Goal: Check status

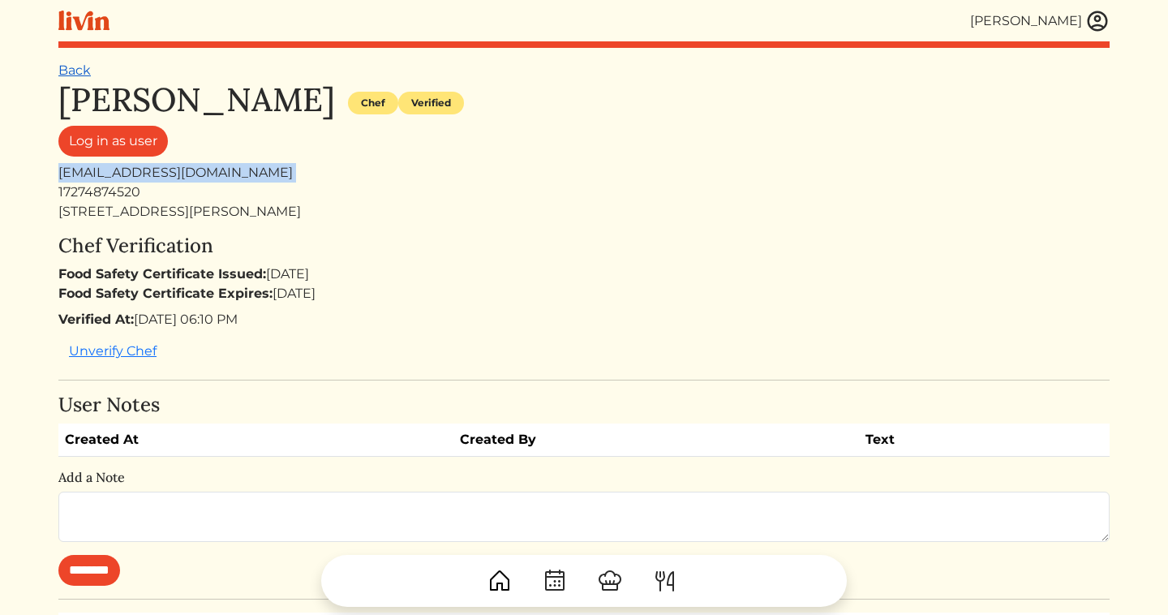
click at [72, 70] on link "Back" at bounding box center [74, 69] width 32 height 15
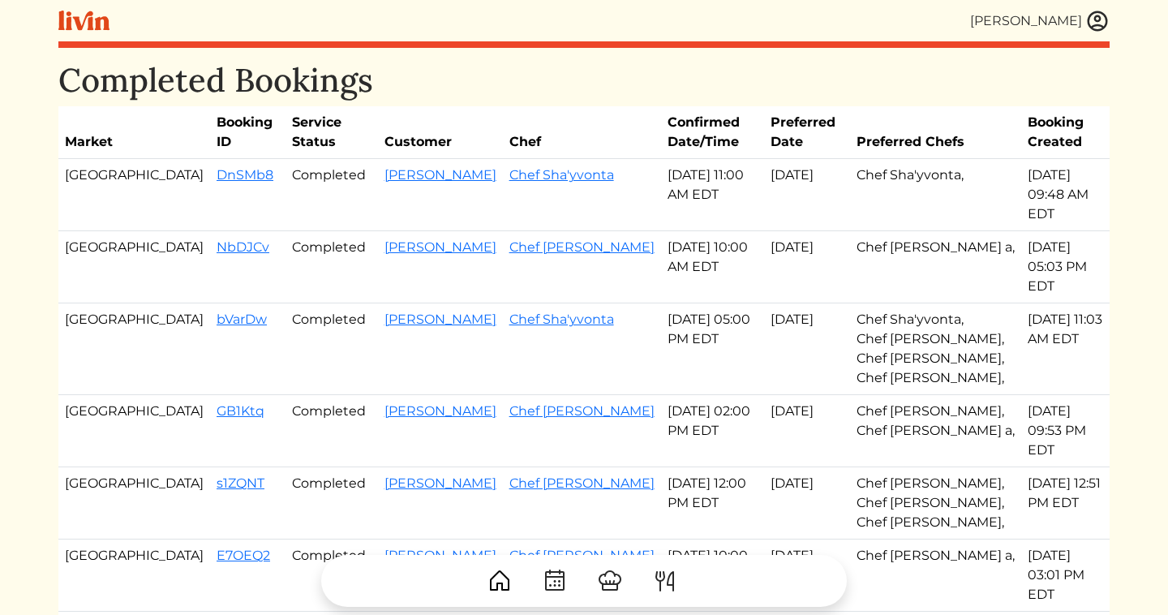
click at [1108, 19] on img at bounding box center [1097, 21] width 24 height 24
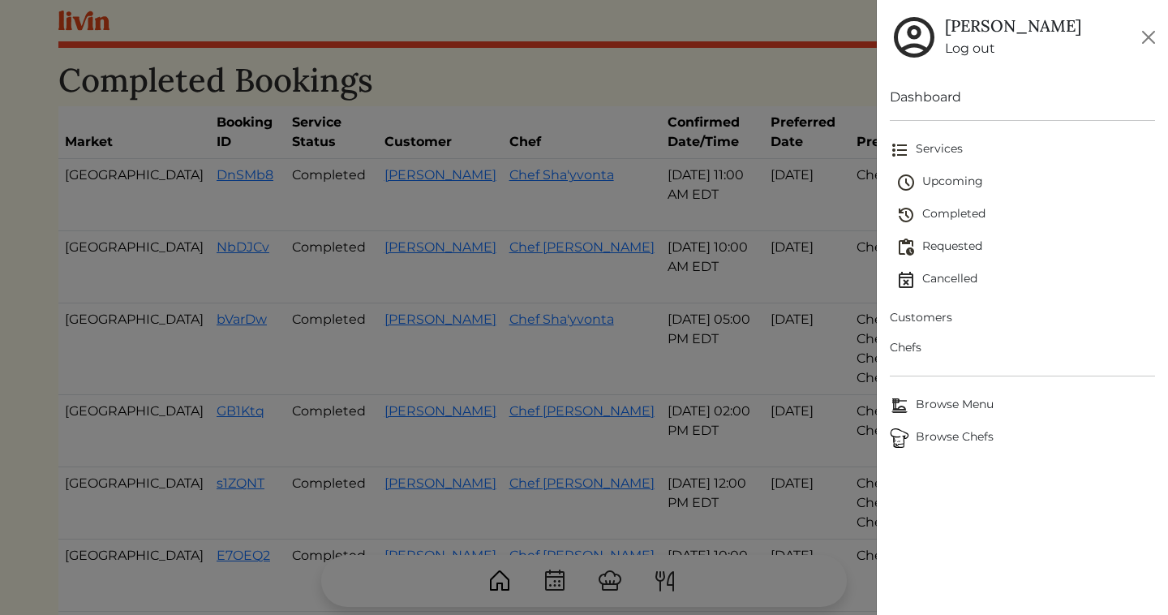
click at [972, 183] on span "Upcoming" at bounding box center [1025, 182] width 259 height 19
